Goal: Information Seeking & Learning: Check status

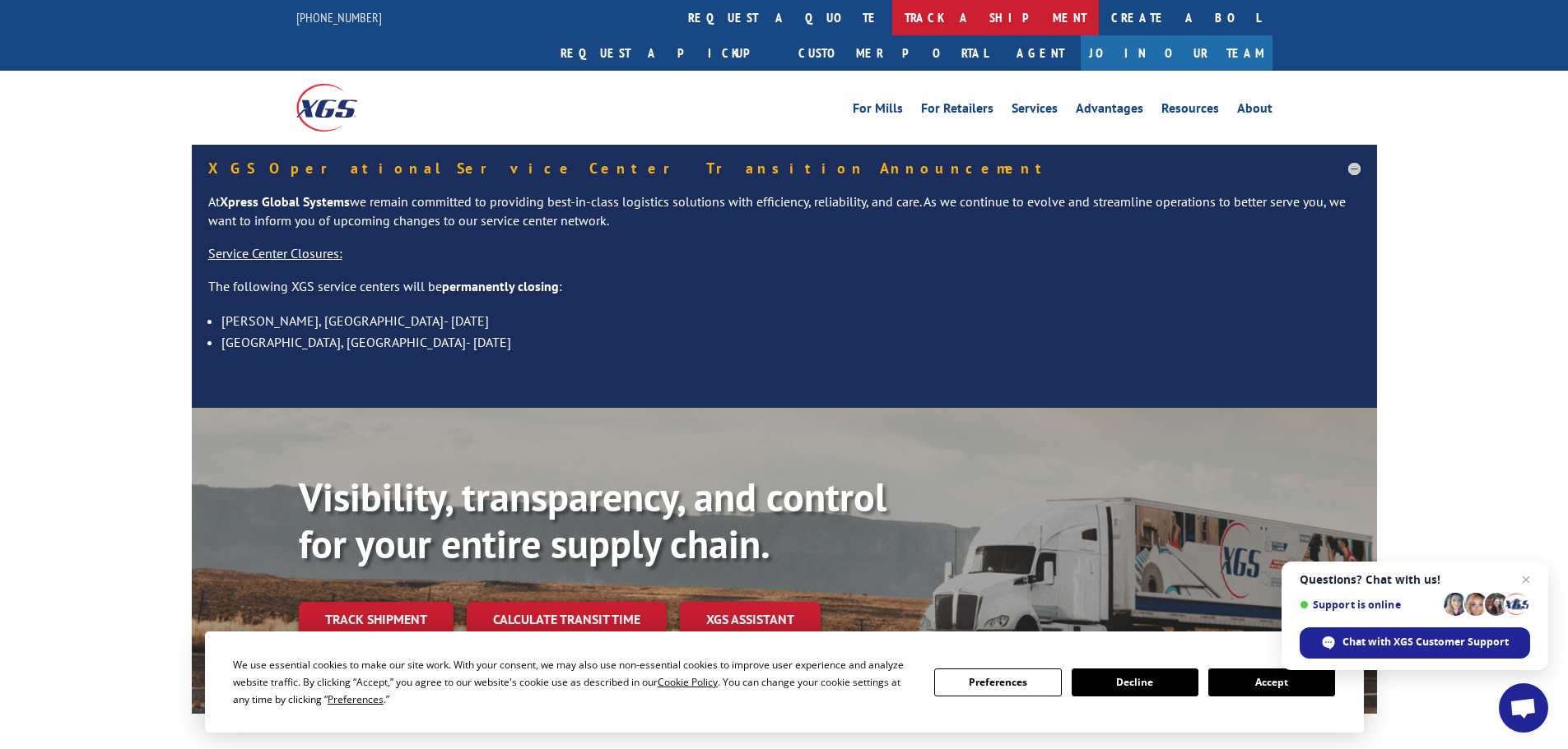
click at [892, 16] on link "track a shipment" at bounding box center [995, 17] width 207 height 35
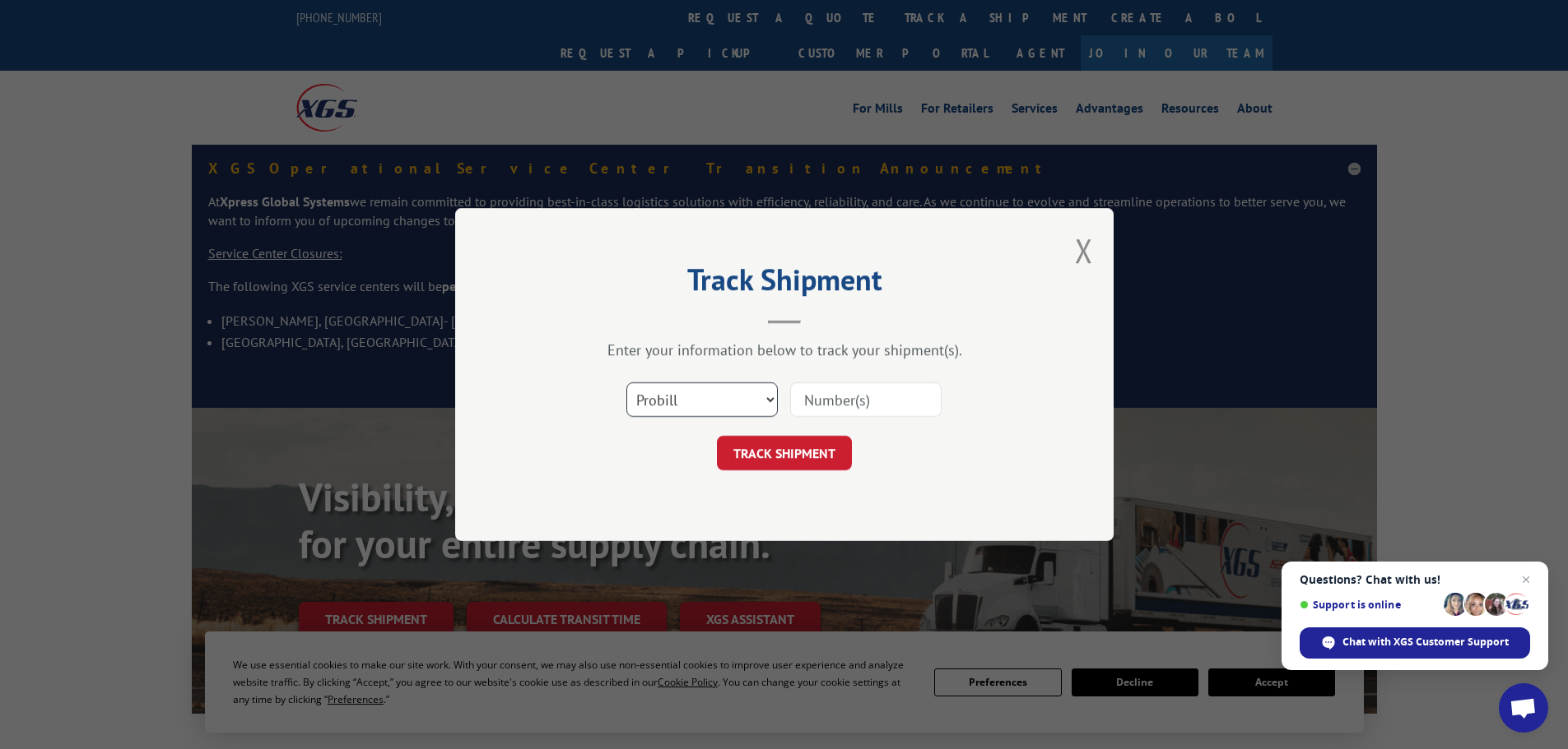
click at [704, 396] on select "Select category... Probill BOL PO" at bounding box center [702, 400] width 152 height 35
select select "bol"
click at [627, 382] on select "Select category... Probill BOL PO" at bounding box center [702, 400] width 152 height 35
click at [819, 402] on input at bounding box center [866, 400] width 152 height 35
paste input "5120820"
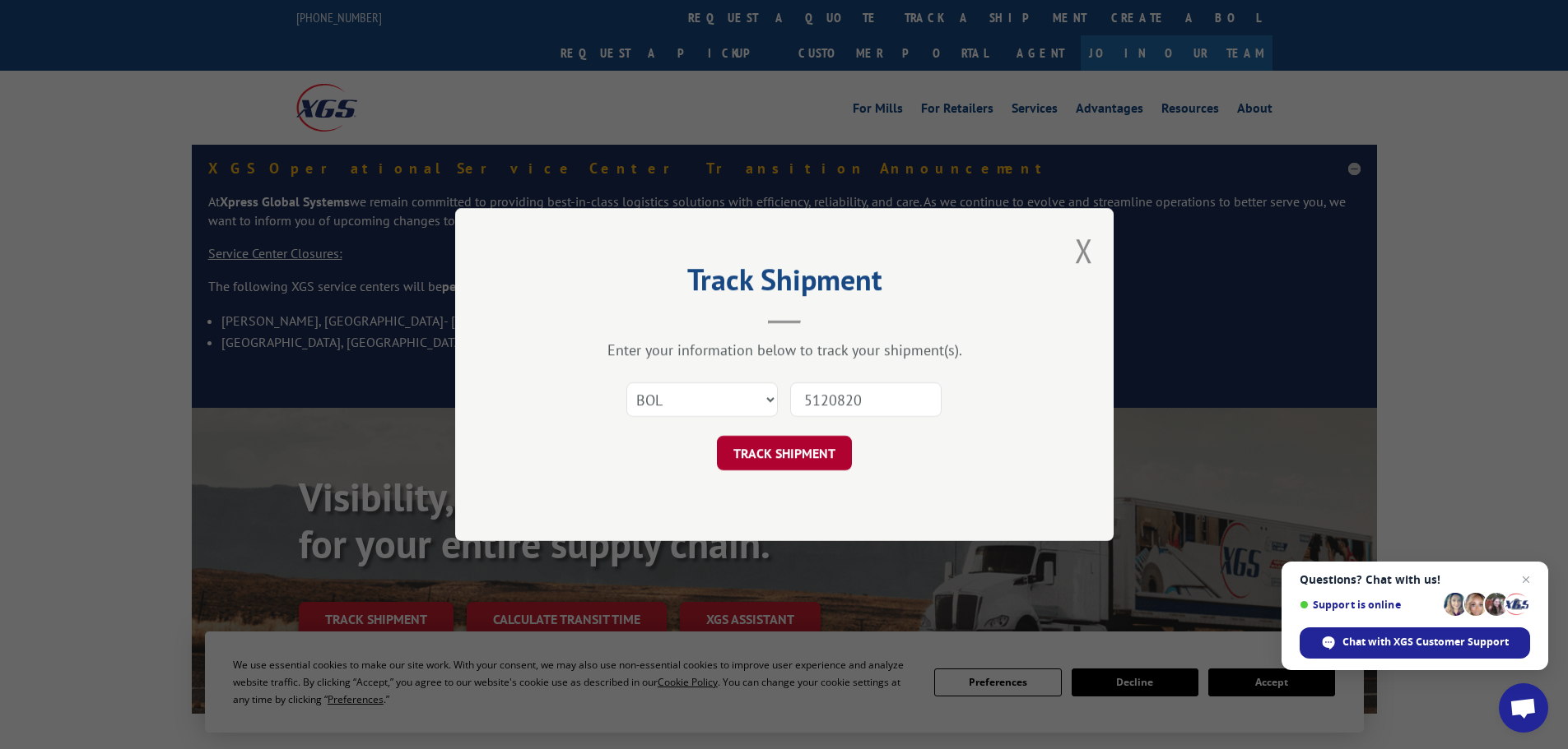
type input "5120820"
click at [800, 442] on button "TRACK SHIPMENT" at bounding box center [784, 453] width 135 height 35
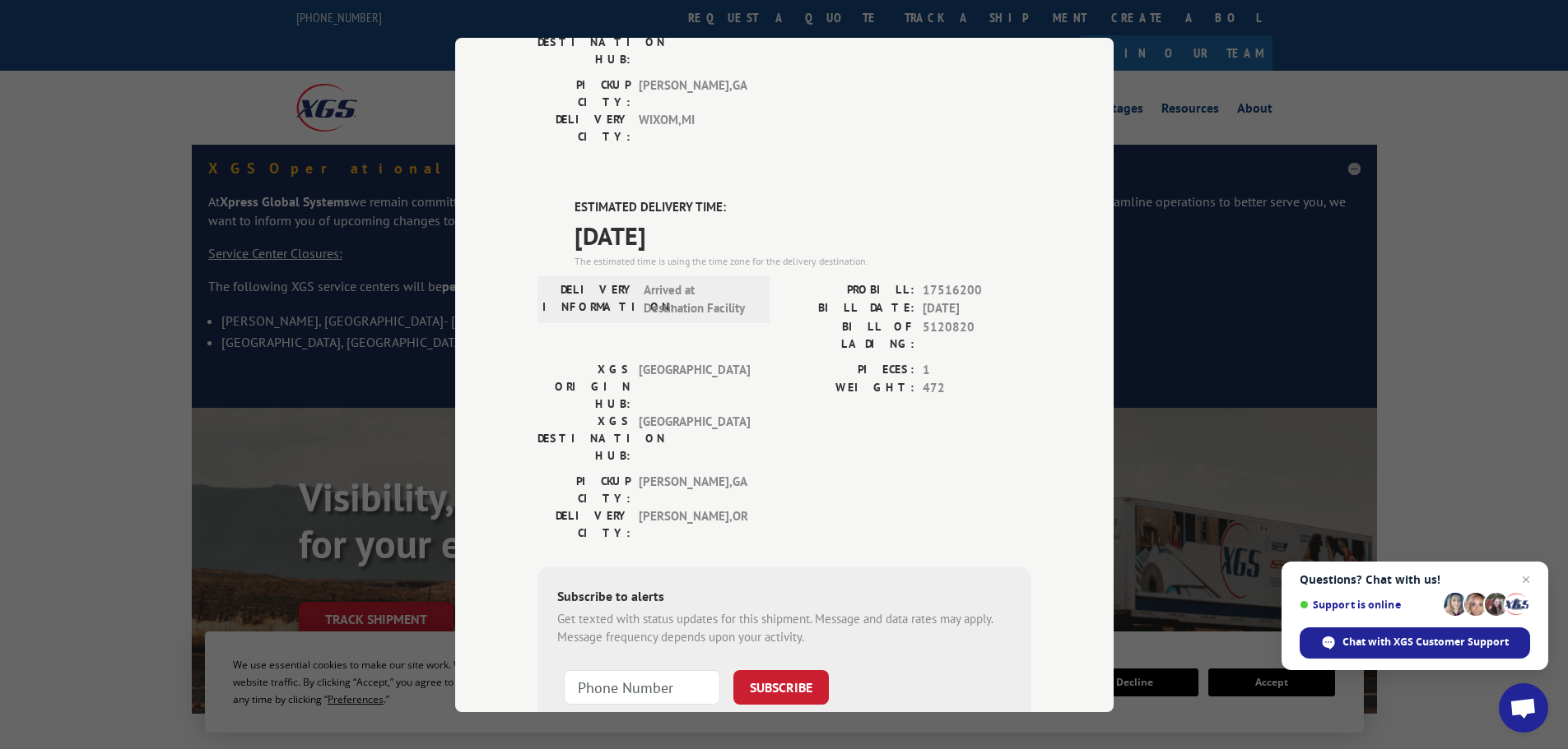
scroll to position [88, 0]
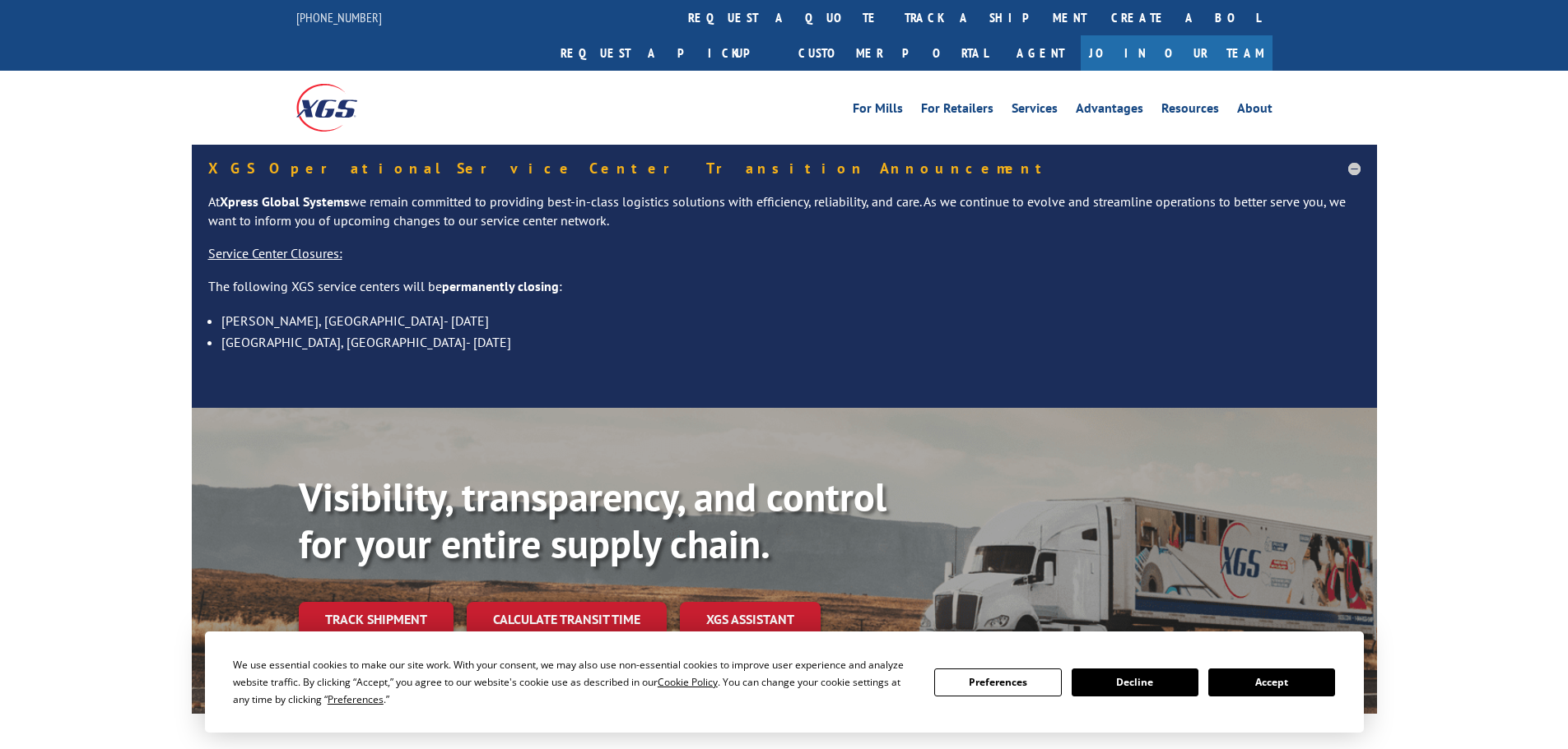
click at [892, 5] on link "track a shipment" at bounding box center [995, 17] width 207 height 35
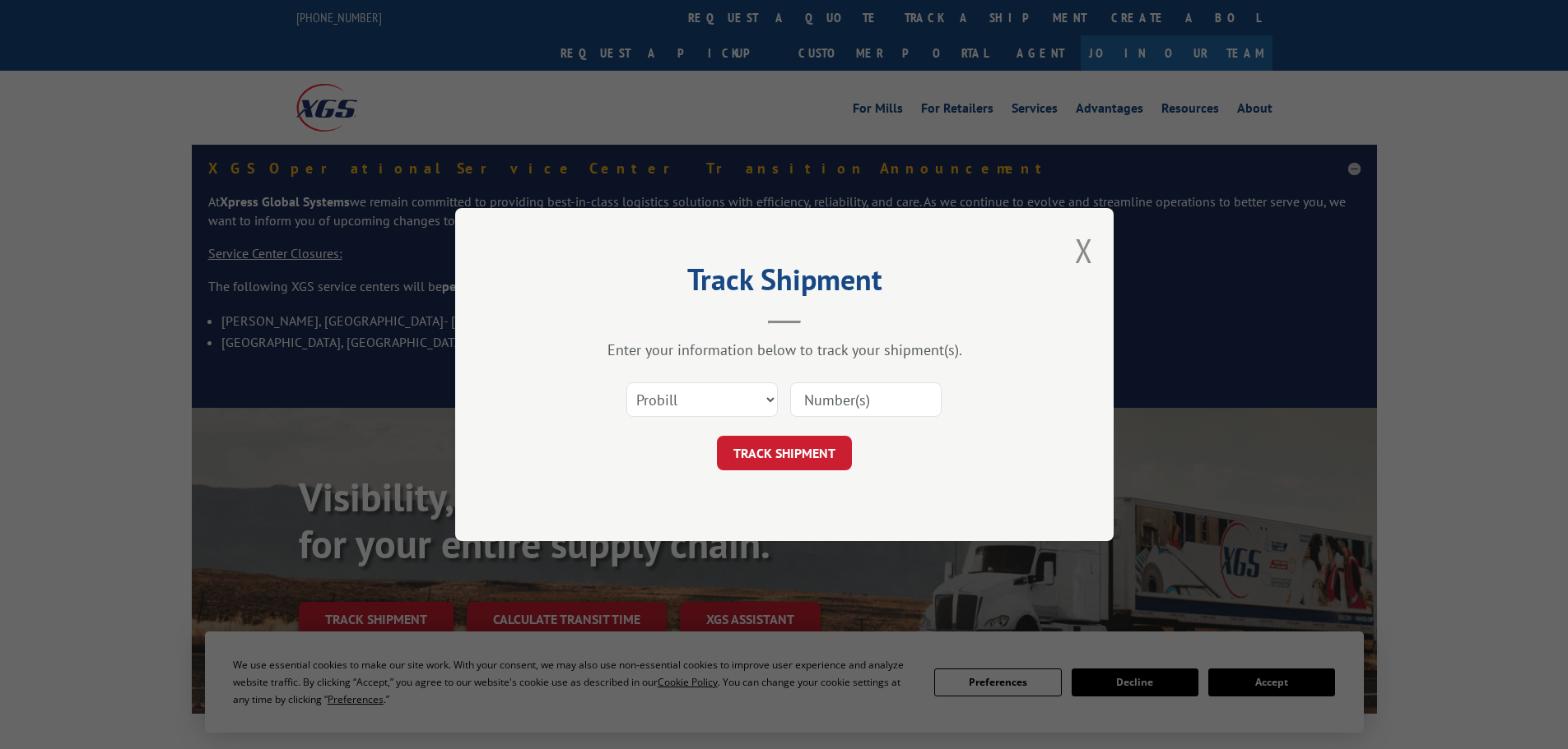
click at [678, 420] on div "Select category... Probill BOL PO" at bounding box center [784, 400] width 494 height 54
click at [689, 413] on select "Select category... Probill BOL PO" at bounding box center [702, 400] width 152 height 35
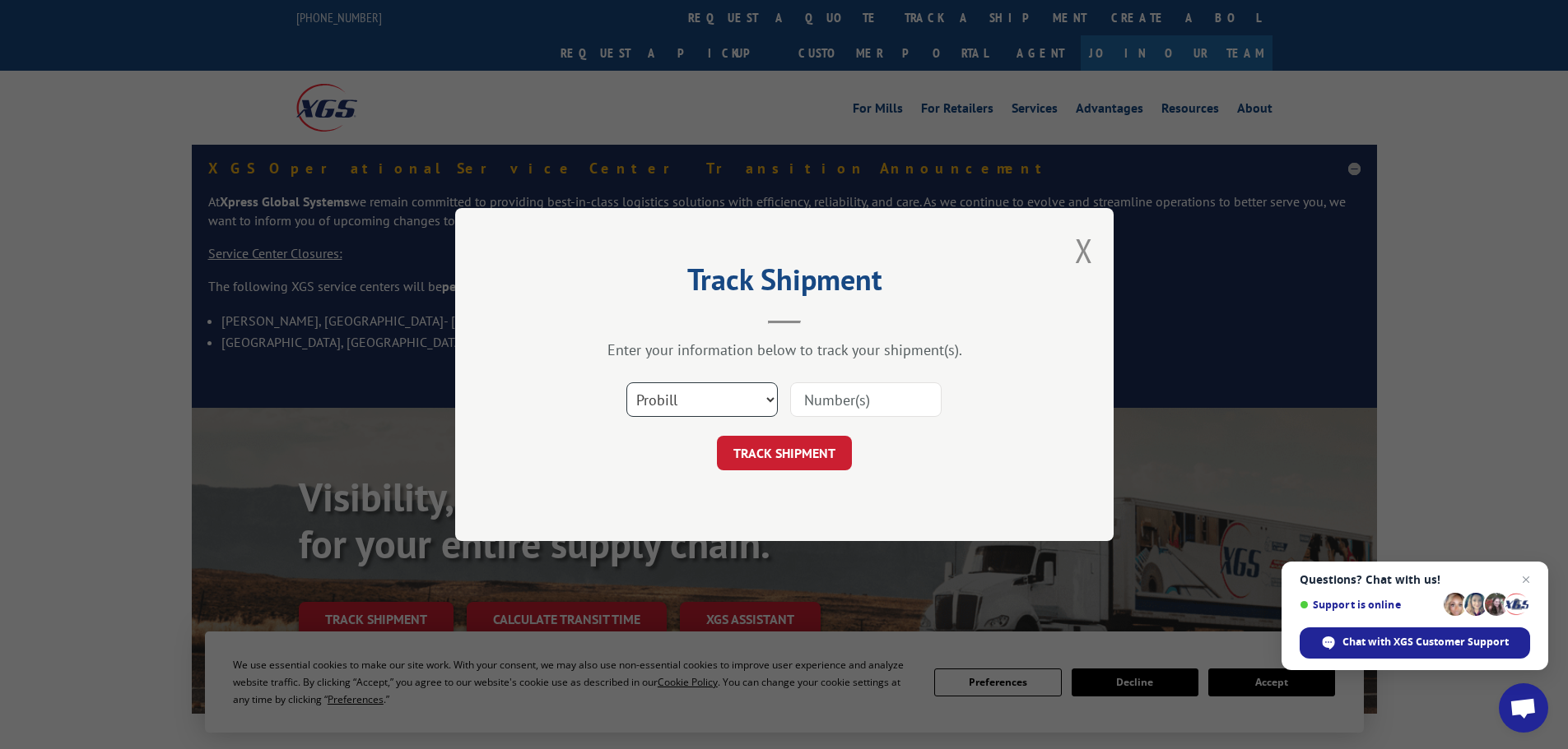
select select "bol"
click at [627, 382] on select "Select category... Probill BOL PO" at bounding box center [702, 400] width 152 height 35
click at [841, 402] on input at bounding box center [866, 400] width 152 height 35
paste input "5076546"
type input "5076546"
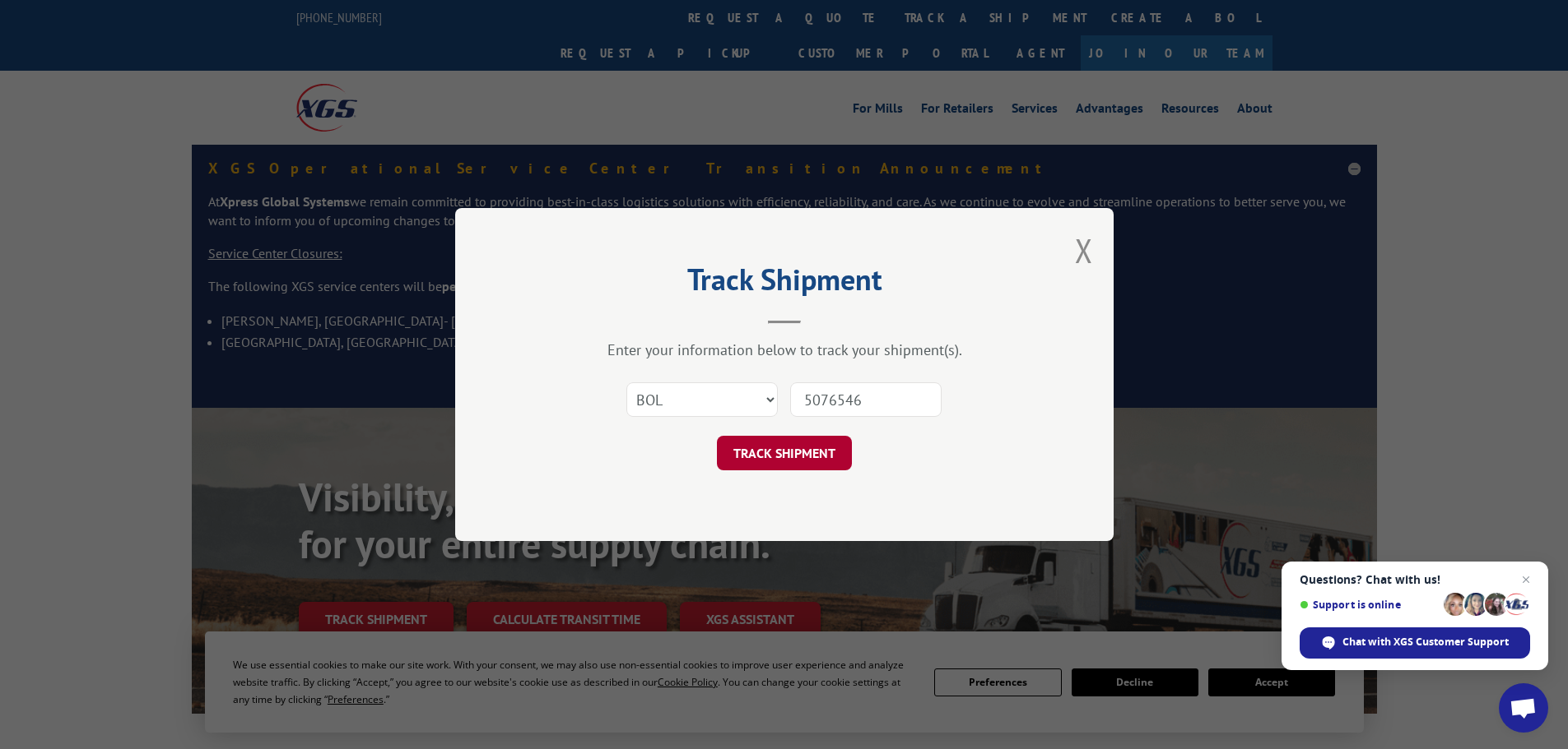
click at [796, 458] on button "TRACK SHIPMENT" at bounding box center [784, 453] width 135 height 35
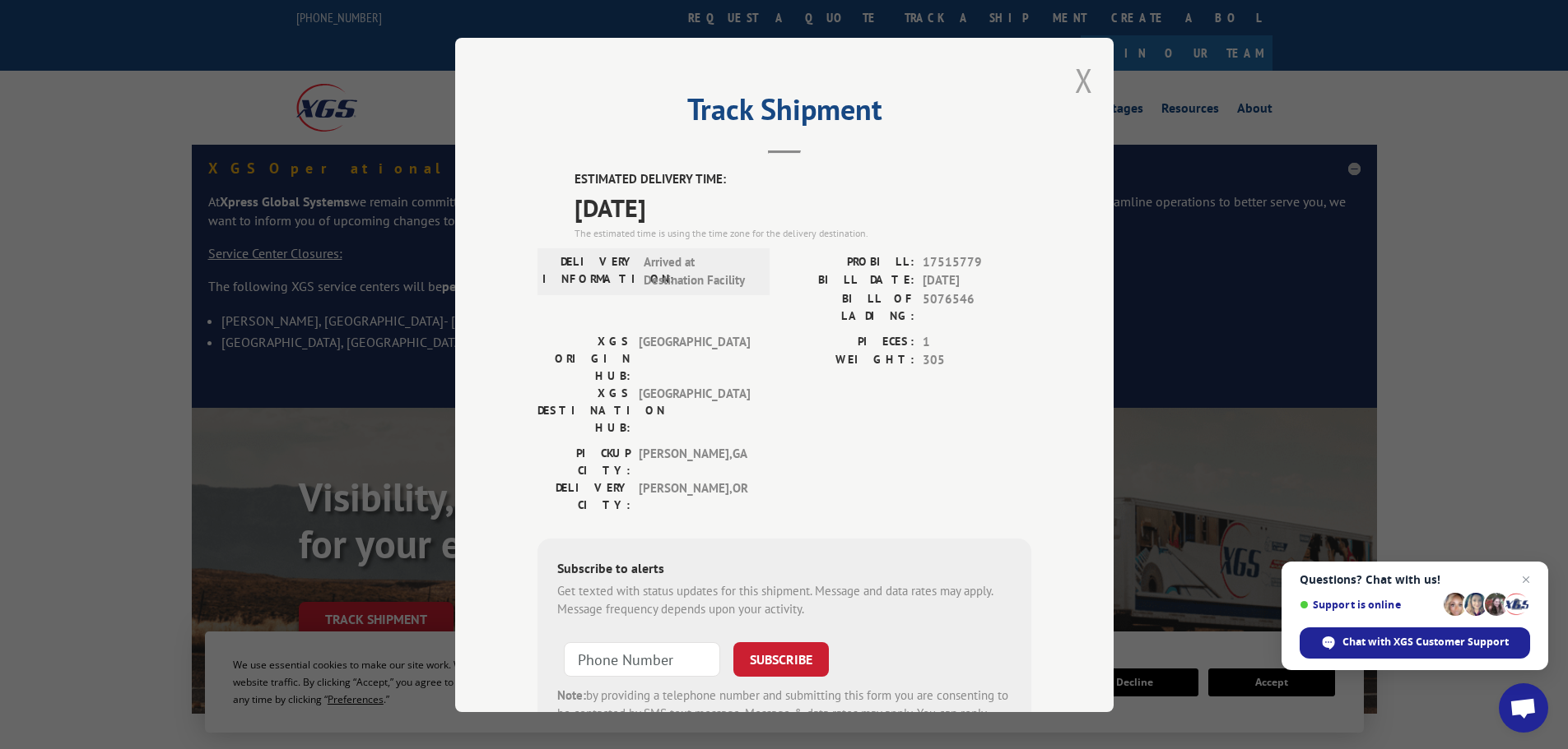
click at [1075, 83] on button "Close modal" at bounding box center [1084, 80] width 18 height 44
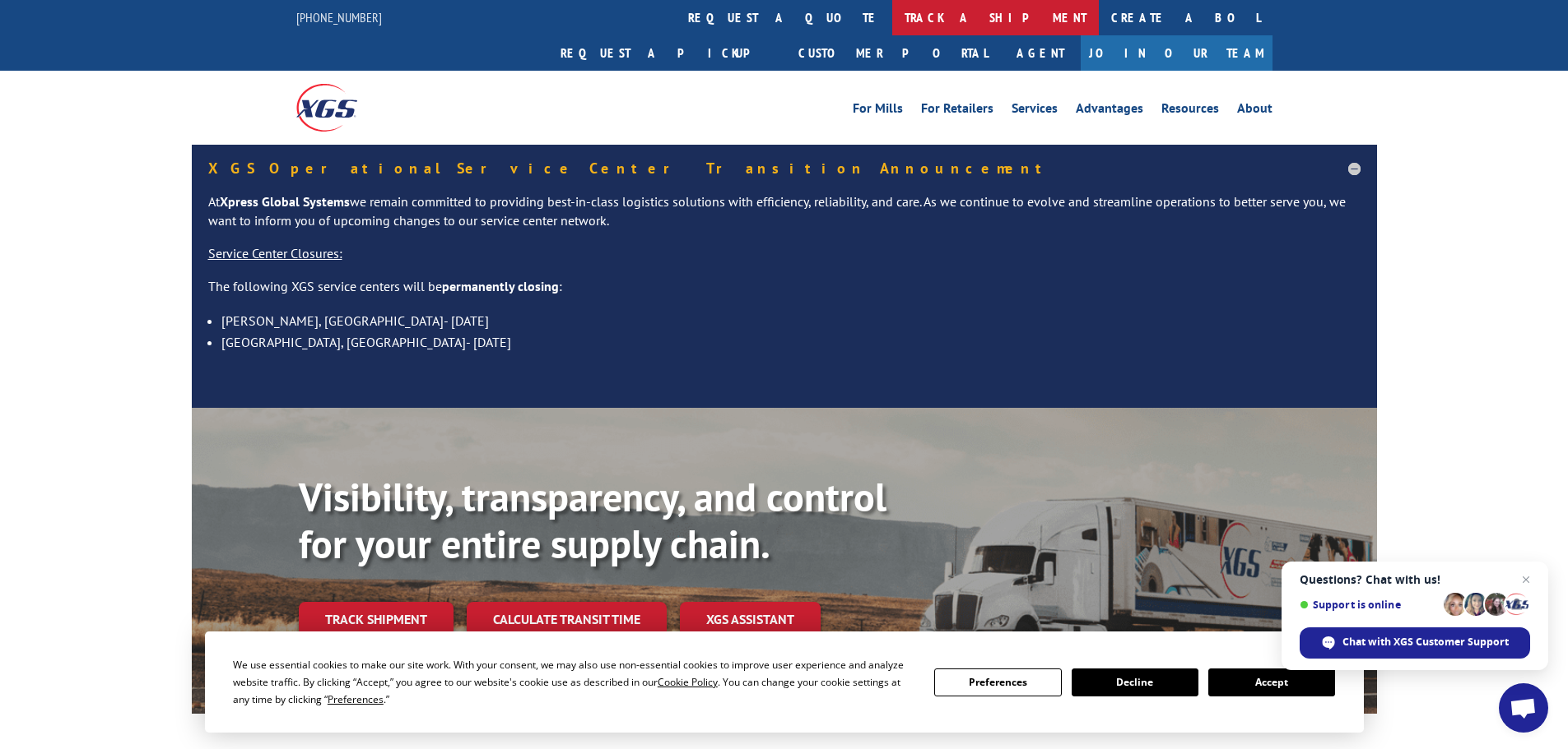
click at [892, 7] on link "track a shipment" at bounding box center [995, 17] width 207 height 35
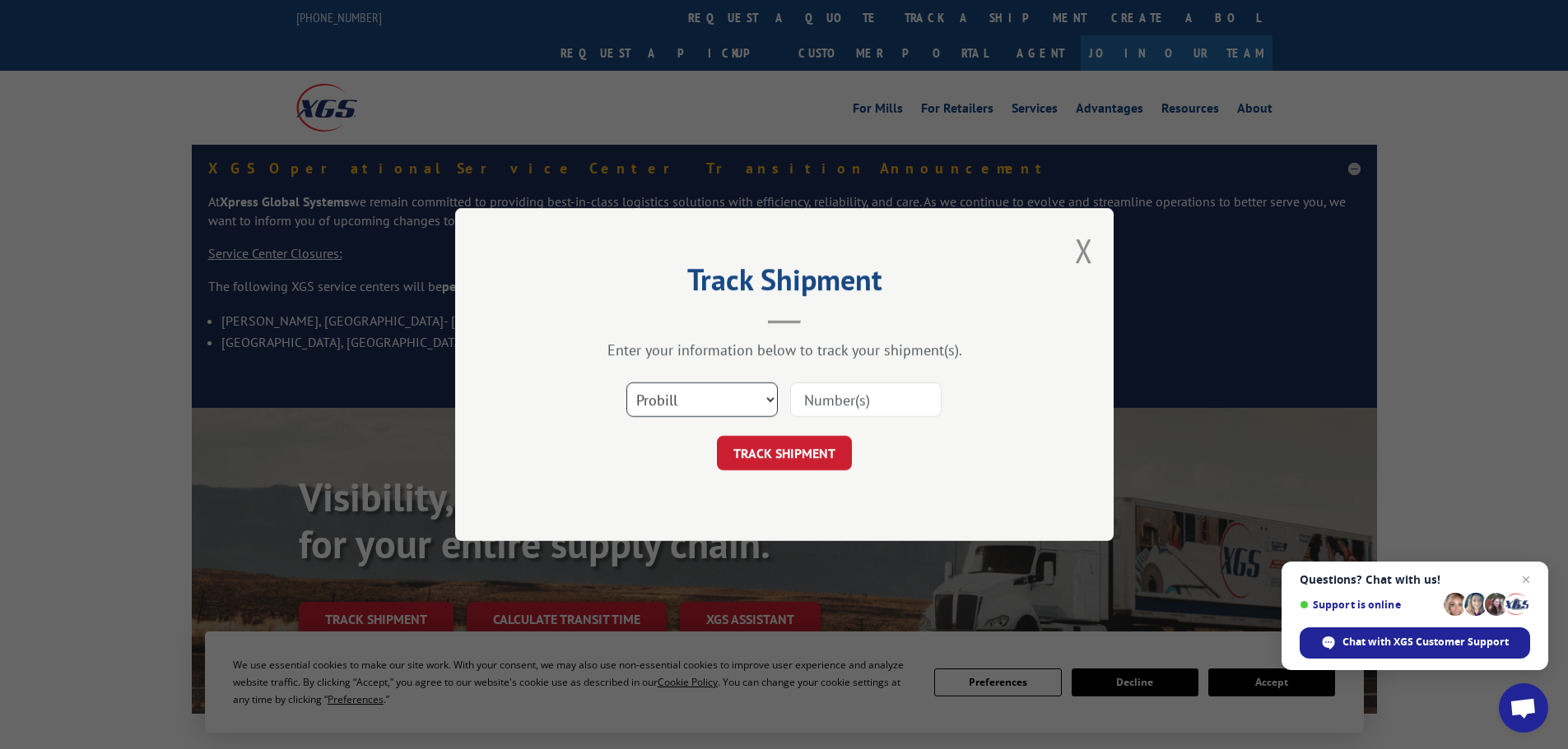
drag, startPoint x: 715, startPoint y: 400, endPoint x: 707, endPoint y: 414, distance: 16.1
click at [715, 400] on select "Select category... Probill BOL PO" at bounding box center [702, 400] width 152 height 35
select select "bol"
click at [627, 382] on select "Select category... Probill BOL PO" at bounding box center [702, 400] width 152 height 35
click at [831, 396] on input at bounding box center [866, 400] width 152 height 35
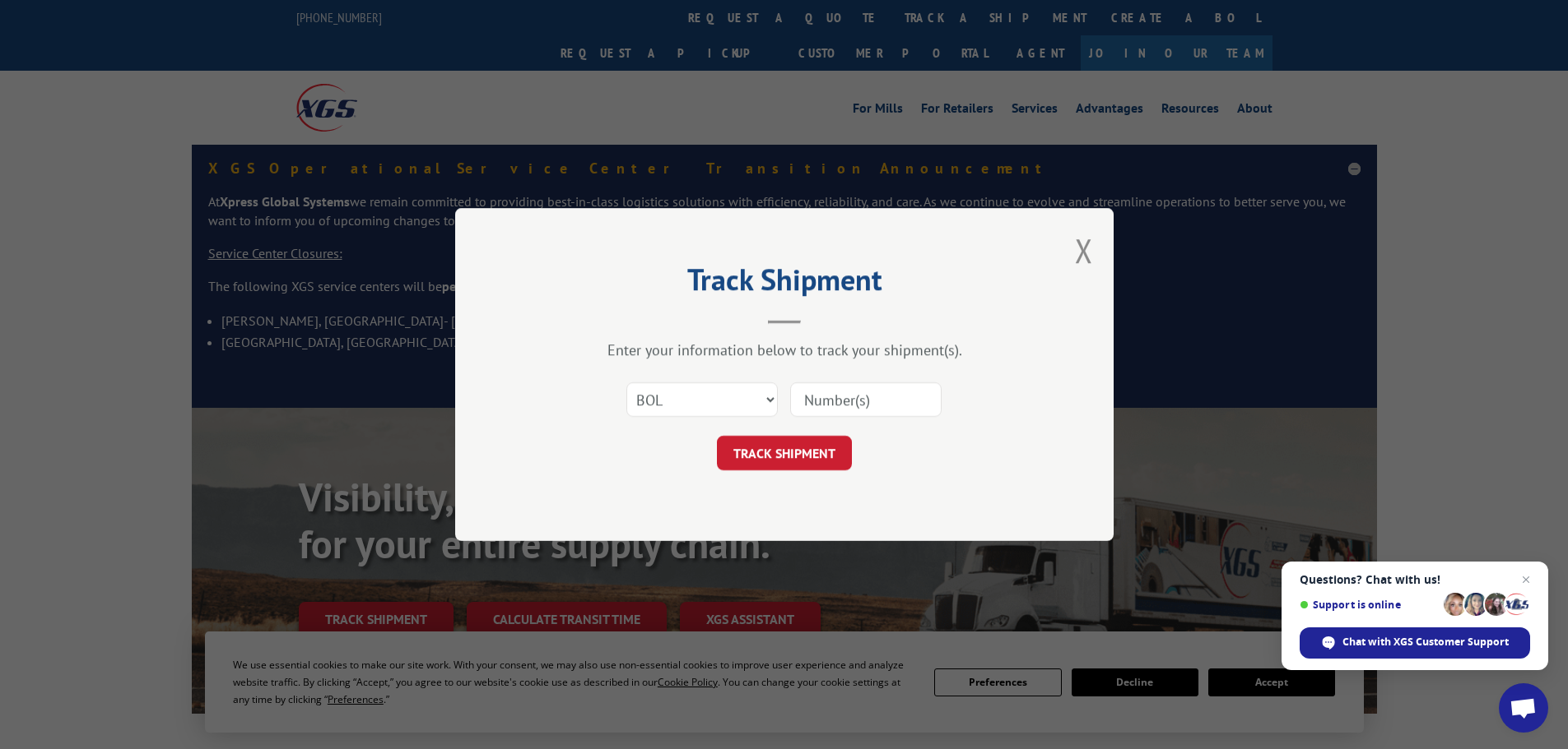
paste input "6006086"
type input "6006086"
click at [818, 458] on button "TRACK SHIPMENT" at bounding box center [784, 453] width 135 height 35
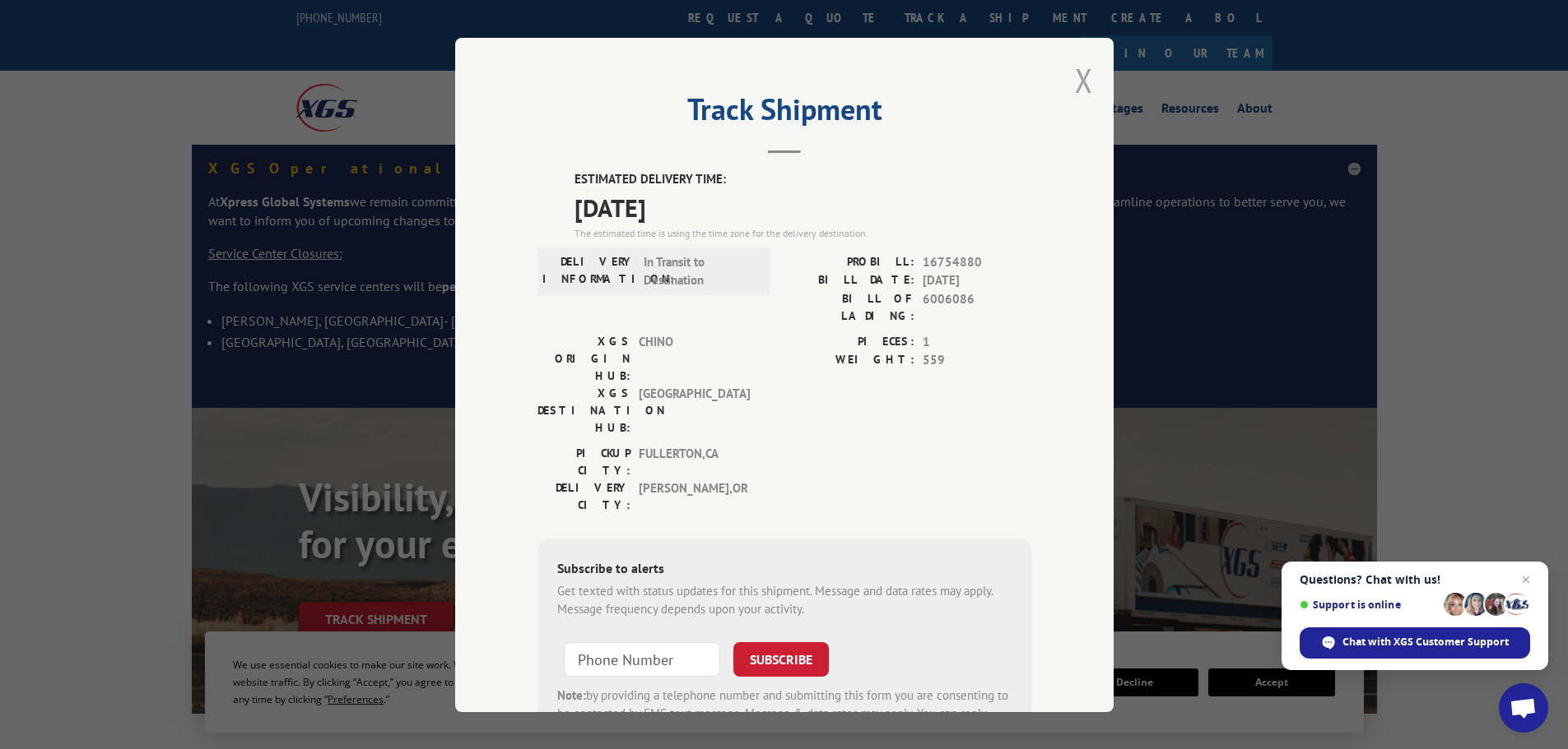
click at [1075, 84] on button "Close modal" at bounding box center [1084, 80] width 18 height 44
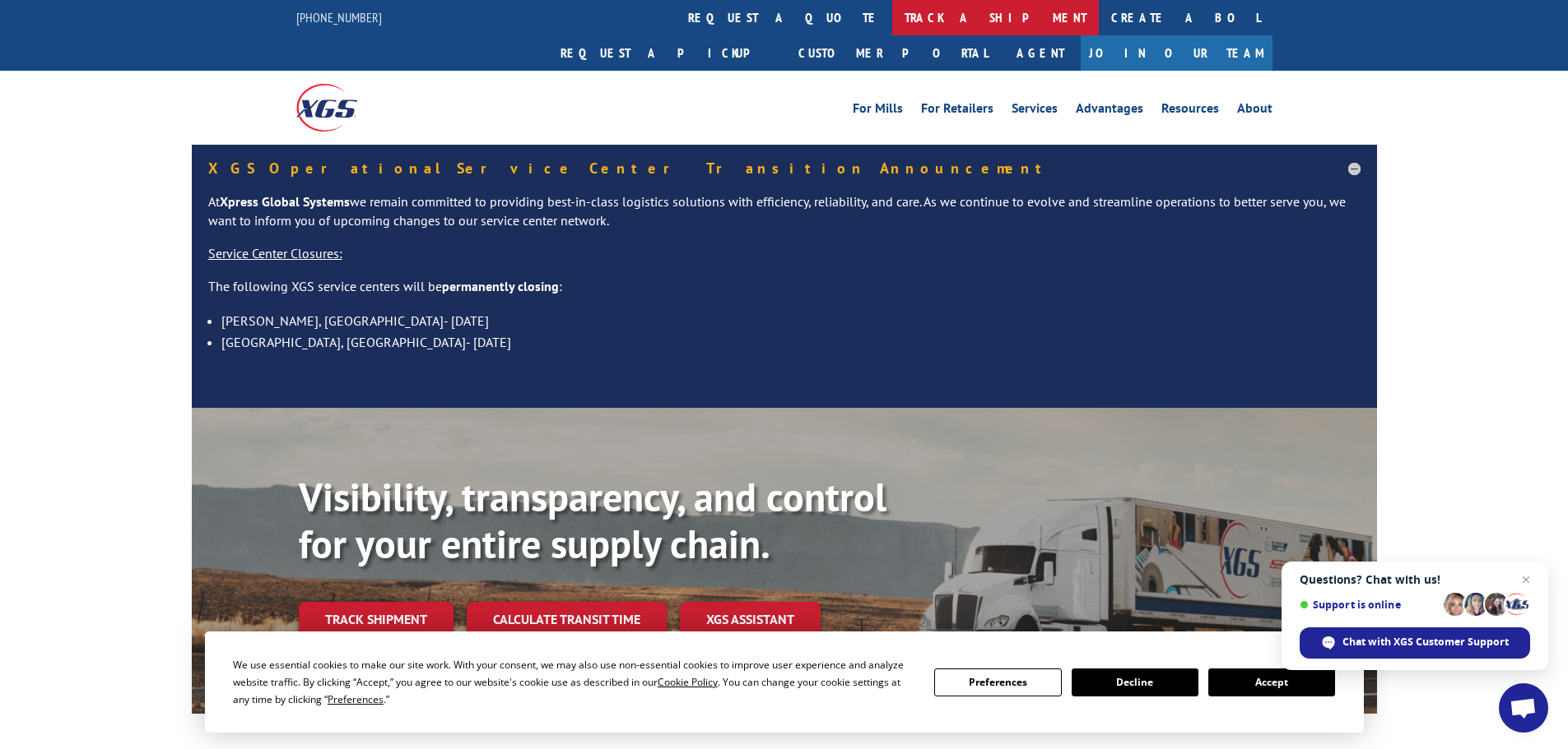
click at [892, 25] on link "track a shipment" at bounding box center [995, 17] width 207 height 35
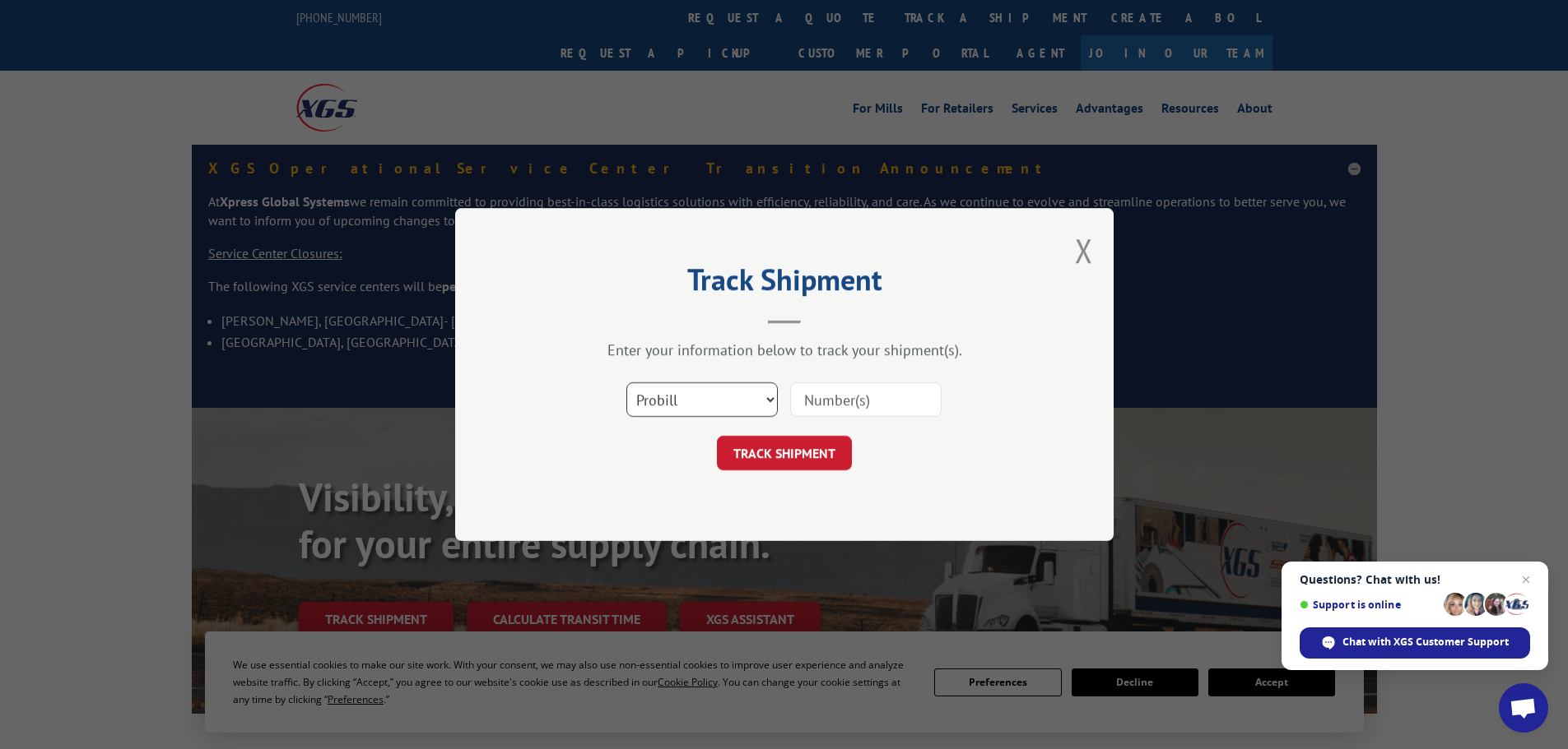
drag, startPoint x: 707, startPoint y: 401, endPoint x: 700, endPoint y: 415, distance: 15.7
click at [707, 401] on select "Select category... Probill BOL PO" at bounding box center [702, 400] width 152 height 35
select select "bol"
click at [627, 382] on select "Select category... Probill BOL PO" at bounding box center [702, 400] width 152 height 35
click at [800, 411] on input at bounding box center [866, 400] width 152 height 35
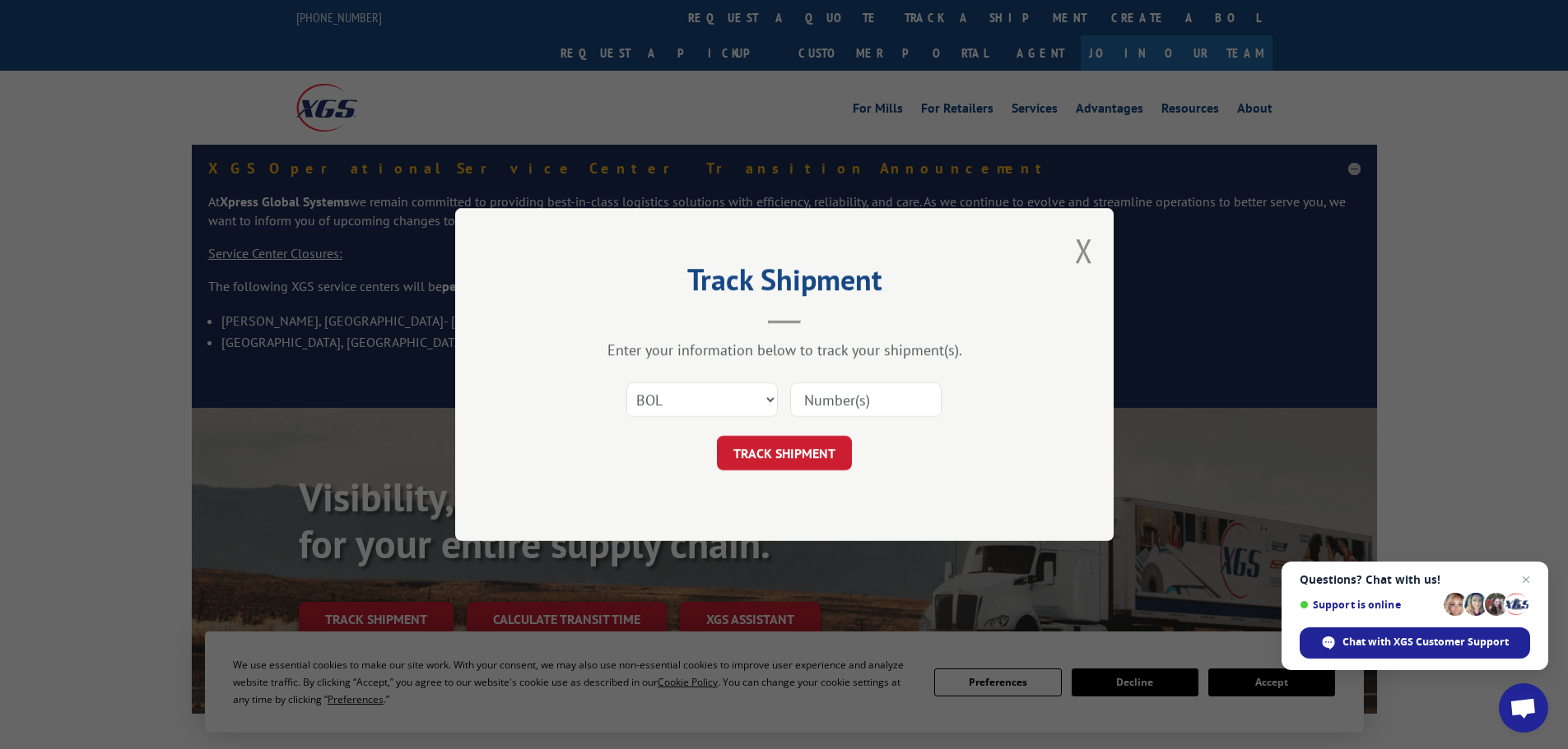
paste input "6006085"
type input "6006085"
click at [824, 449] on button "TRACK SHIPMENT" at bounding box center [784, 453] width 135 height 35
